Goal: Task Accomplishment & Management: Use online tool/utility

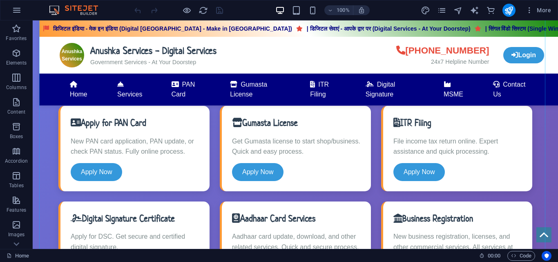
scroll to position [327, 0]
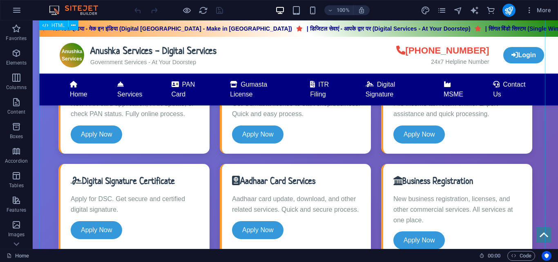
click at [70, 155] on div "Anushka Services - Digital Services डिजिटल इंडिया - मेक इन [GEOGRAPHIC_DATA] (D…" at bounding box center [295, 262] width 512 height 532
click at [72, 26] on icon at bounding box center [73, 25] width 4 height 9
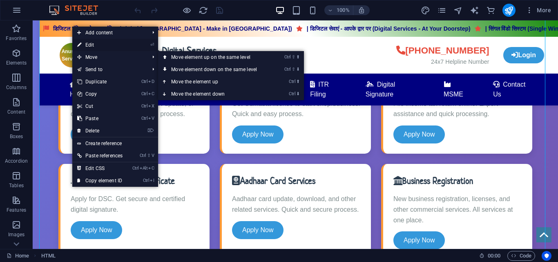
click at [90, 45] on link "⏎ Edit" at bounding box center [99, 45] width 55 height 12
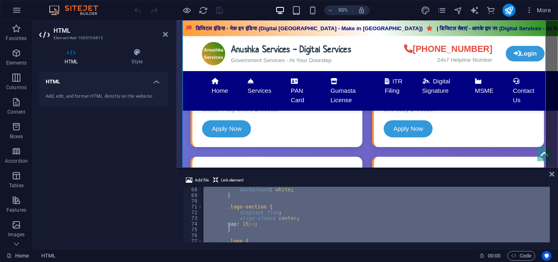
scroll to position [383, 0]
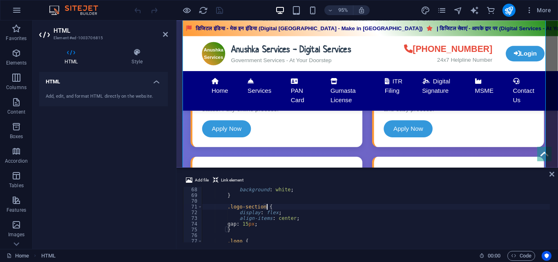
drag, startPoint x: 514, startPoint y: 206, endPoint x: 514, endPoint y: 216, distance: 10.7
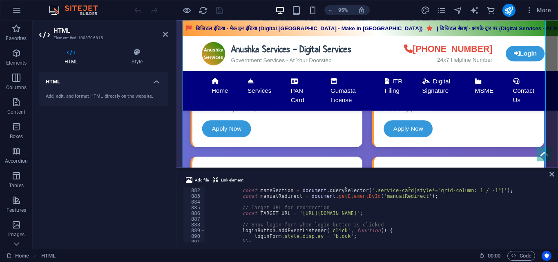
scroll to position [5615, 0]
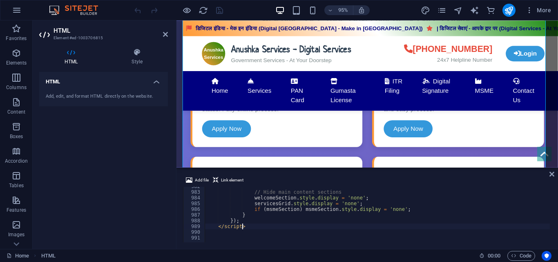
click at [322, 226] on div "// Hide main content sections welcomeSection . style . display = 'none' ; servi…" at bounding box center [456, 215] width 502 height 65
type textarea "</script>"
click at [441, 7] on icon "pages" at bounding box center [441, 10] width 9 height 9
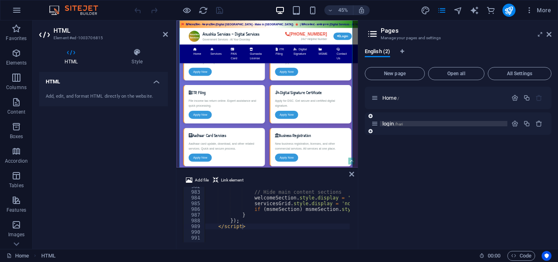
click at [423, 126] on p "login /hari" at bounding box center [443, 123] width 123 height 5
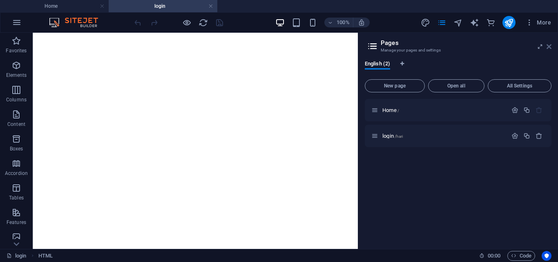
click at [549, 45] on icon at bounding box center [549, 46] width 5 height 7
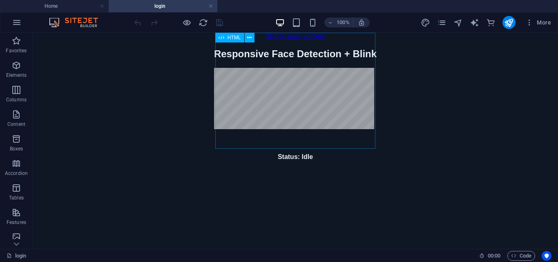
click at [238, 39] on span "HTML" at bounding box center [234, 37] width 13 height 5
click at [251, 40] on icon at bounding box center [249, 38] width 4 height 9
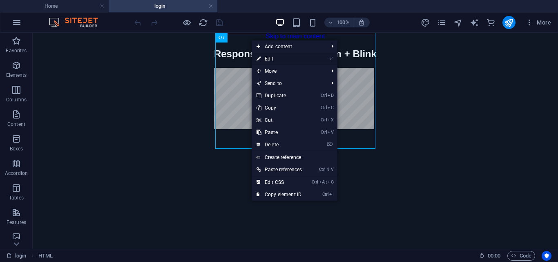
click at [267, 61] on link "⏎ Edit" at bounding box center [279, 59] width 55 height 12
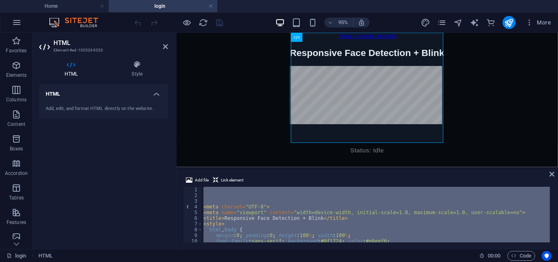
click at [279, 57] on body "Skip to main content Responsive Face Detection + Blink Responsive Face Detectio…" at bounding box center [378, 103] width 402 height 141
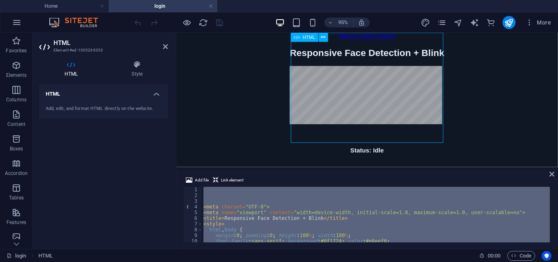
drag, startPoint x: 306, startPoint y: 47, endPoint x: 321, endPoint y: 46, distance: 14.7
click at [321, 48] on div "Responsive Face Detection + Blink Responsive Face Detection + Blink Status: Idl…" at bounding box center [377, 104] width 163 height 112
drag, startPoint x: 108, startPoint y: 24, endPoint x: 67, endPoint y: 24, distance: 40.9
click at [67, 24] on div "95% More" at bounding box center [278, 23] width 557 height 20
click at [87, 22] on img at bounding box center [77, 23] width 61 height 10
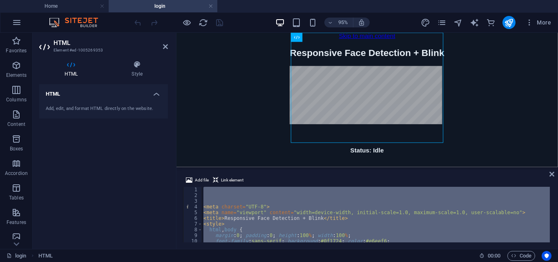
click at [113, 34] on header "HTML Element #ed-1005269353" at bounding box center [103, 43] width 129 height 21
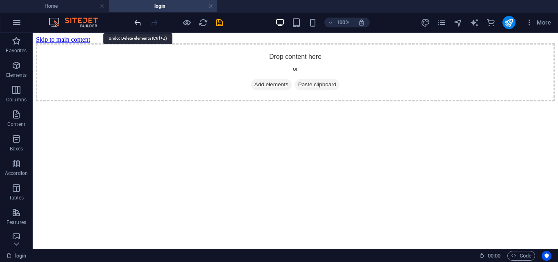
click at [134, 21] on icon "undo" at bounding box center [137, 22] width 9 height 9
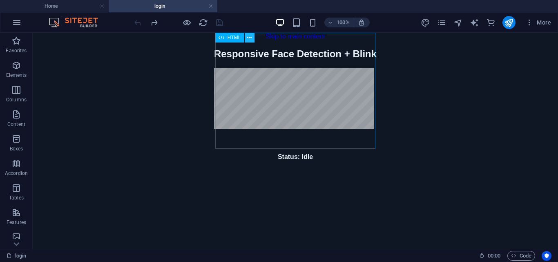
click at [251, 38] on icon at bounding box center [249, 38] width 4 height 9
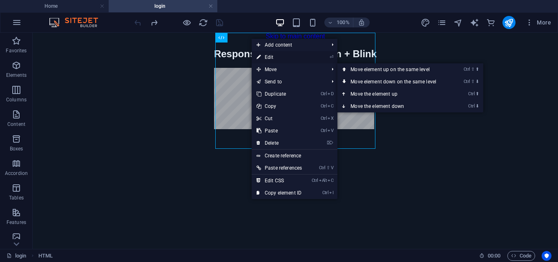
click at [282, 58] on link "⏎ Edit" at bounding box center [279, 57] width 55 height 12
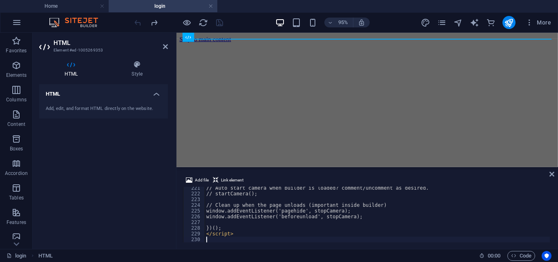
scroll to position [1260, 0]
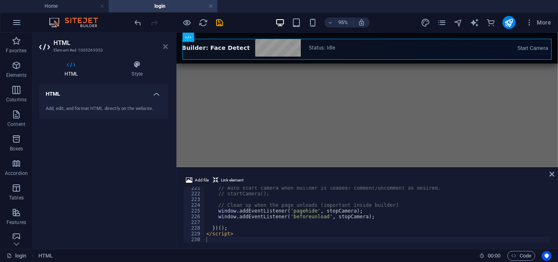
click at [163, 45] on icon at bounding box center [165, 46] width 5 height 7
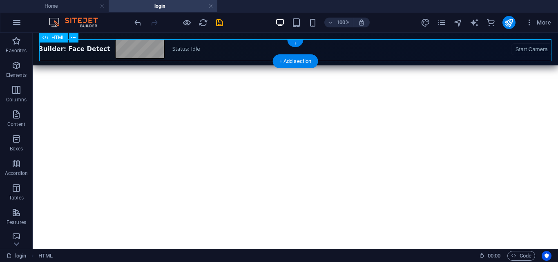
click at [536, 43] on div "Builder: Face Detect Status: Idle Start Camera Stop Go" at bounding box center [295, 43] width 519 height 0
click at [107, 43] on div "Builder: Face Detect Status: Idle Start Camera Stop Go" at bounding box center [295, 43] width 519 height 0
drag, startPoint x: 510, startPoint y: 26, endPoint x: 475, endPoint y: 6, distance: 40.3
click at [510, 26] on icon "publish" at bounding box center [508, 22] width 9 height 9
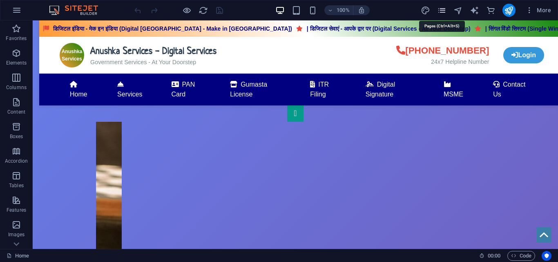
click at [447, 10] on icon "pages" at bounding box center [441, 10] width 9 height 9
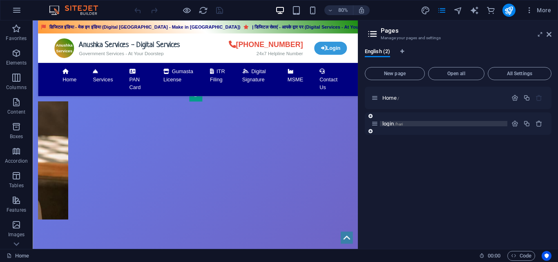
click at [402, 125] on span "/hari" at bounding box center [399, 124] width 9 height 4
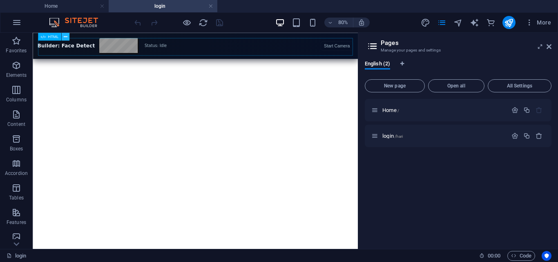
click at [66, 35] on icon at bounding box center [65, 36] width 4 height 7
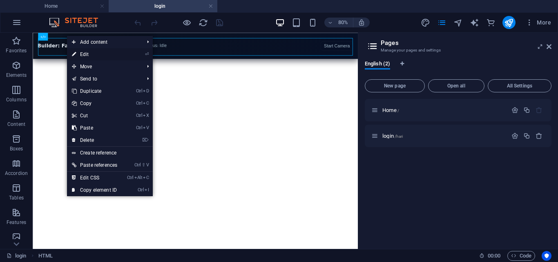
click at [88, 54] on link "⏎ Edit" at bounding box center [94, 54] width 55 height 12
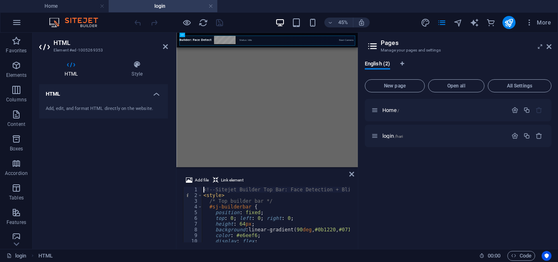
type textarea "</script>"
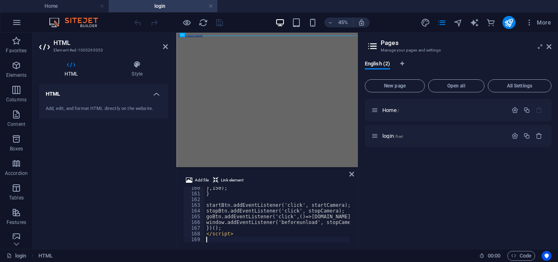
scroll to position [911, 0]
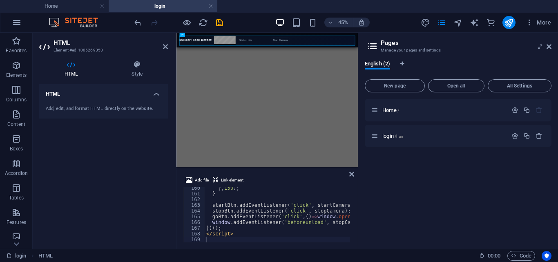
click at [403, 192] on div "Home / login /hari" at bounding box center [458, 170] width 187 height 143
click at [508, 25] on icon "publish" at bounding box center [508, 22] width 9 height 9
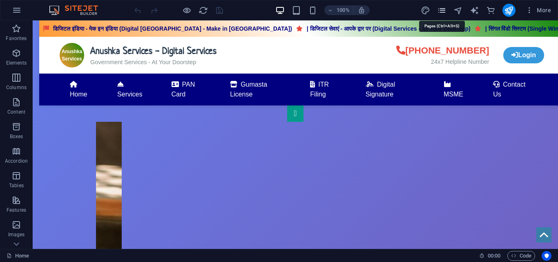
click at [442, 15] on icon "pages" at bounding box center [441, 10] width 9 height 9
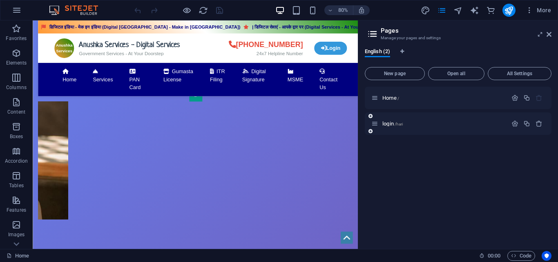
click at [413, 129] on div "login /hari" at bounding box center [458, 123] width 187 height 22
click at [413, 125] on p "login /hari" at bounding box center [443, 123] width 123 height 5
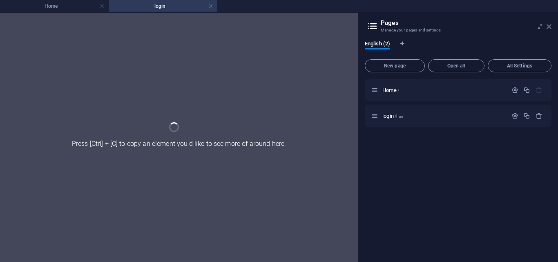
click at [548, 25] on icon at bounding box center [549, 26] width 5 height 7
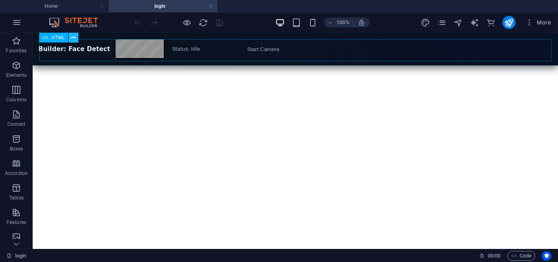
click at [73, 40] on icon at bounding box center [73, 38] width 4 height 9
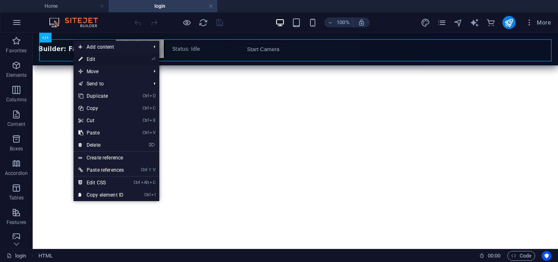
click at [88, 59] on link "⏎ Edit" at bounding box center [101, 59] width 55 height 12
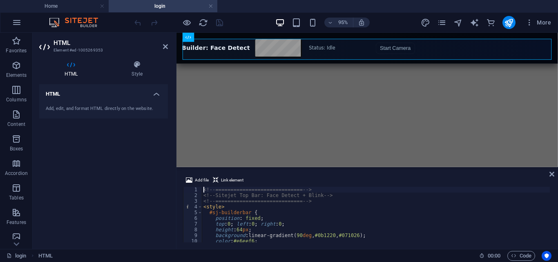
type textarea "</script>"
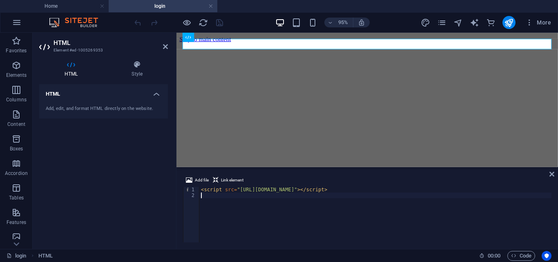
click at [372, 47] on html "Skip to main content" at bounding box center [378, 40] width 402 height 14
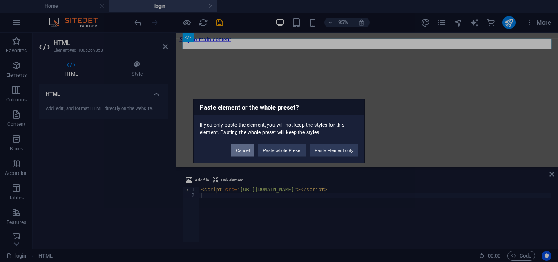
click at [239, 149] on button "Cancel" at bounding box center [243, 150] width 24 height 12
click at [269, 145] on button "Paste whole Preset" at bounding box center [282, 150] width 49 height 12
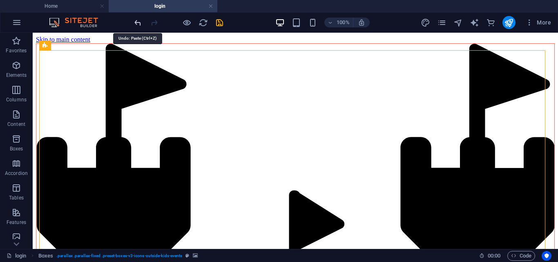
click at [135, 22] on icon "undo" at bounding box center [137, 22] width 9 height 9
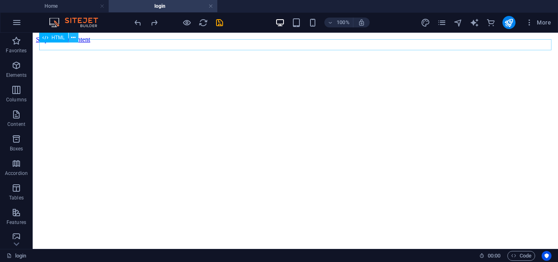
click at [74, 39] on icon at bounding box center [73, 38] width 4 height 9
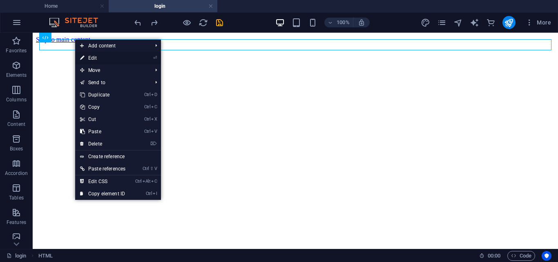
click at [107, 60] on link "⏎ Edit" at bounding box center [102, 58] width 55 height 12
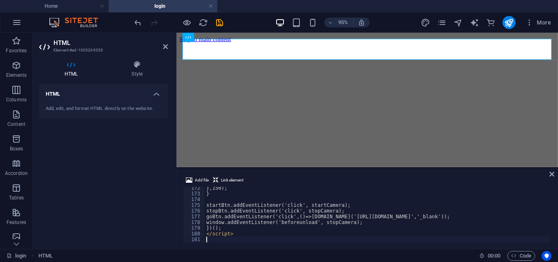
scroll to position [980, 0]
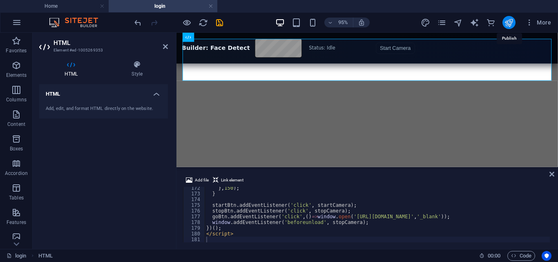
click at [508, 22] on icon "publish" at bounding box center [508, 22] width 9 height 9
